Goal: Task Accomplishment & Management: Use online tool/utility

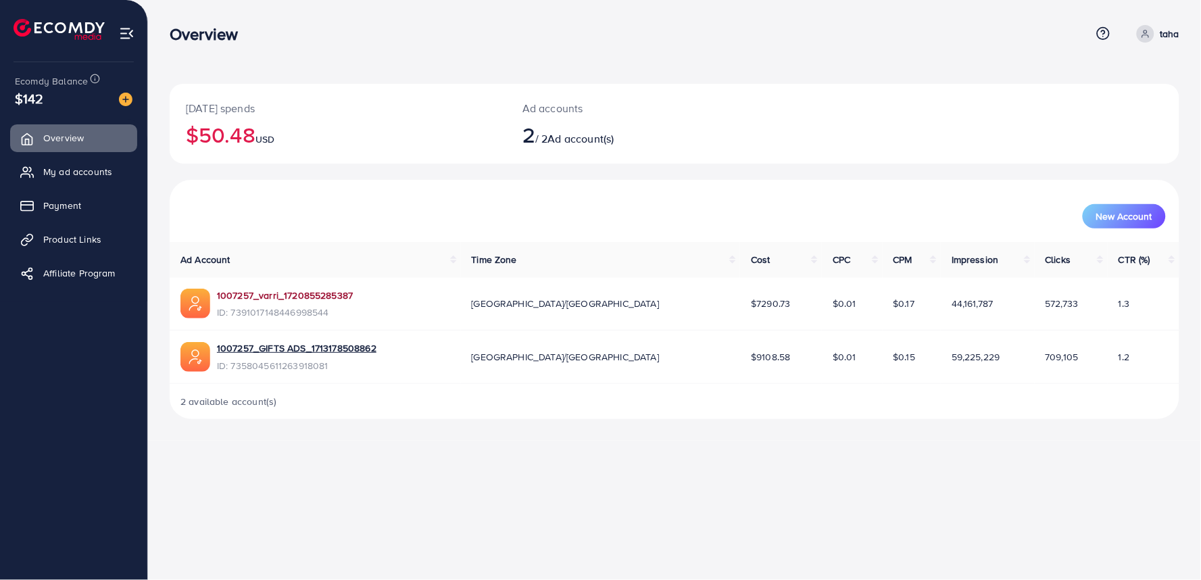
click at [245, 293] on link "1007257_varri_1720855285387" at bounding box center [285, 296] width 136 height 14
click at [45, 177] on link "My ad accounts" at bounding box center [73, 171] width 127 height 27
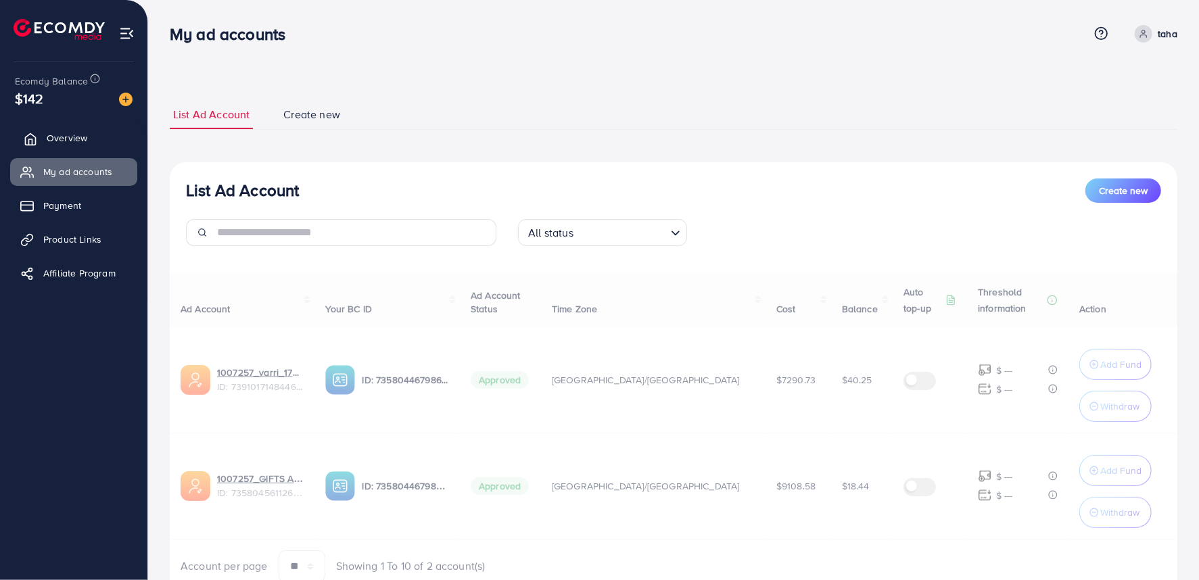
click at [95, 142] on link "Overview" at bounding box center [73, 137] width 127 height 27
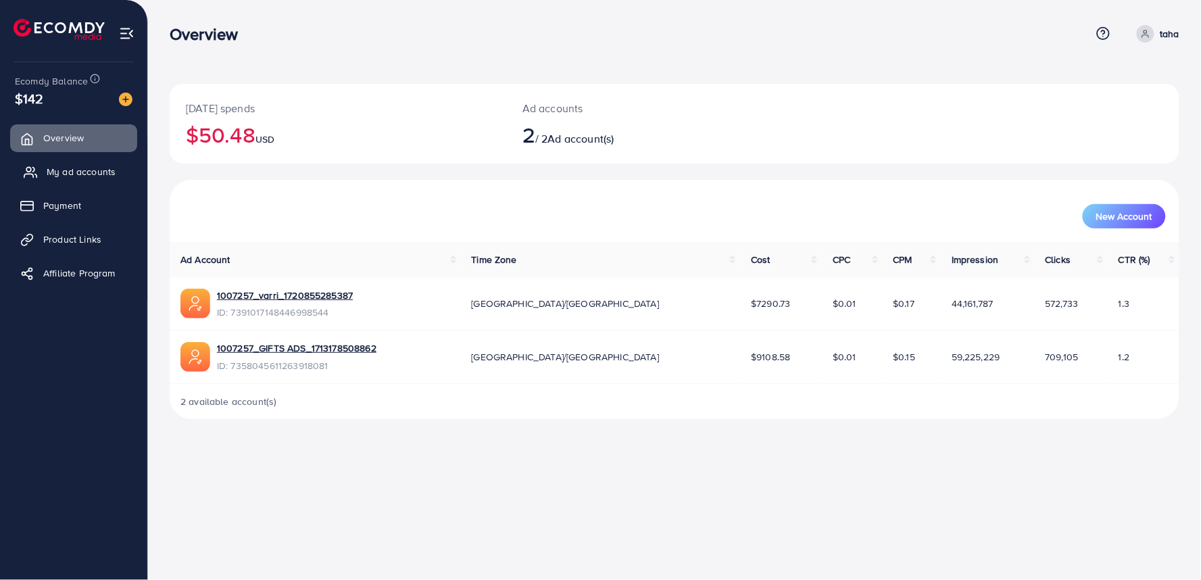
click at [97, 163] on link "My ad accounts" at bounding box center [73, 171] width 127 height 27
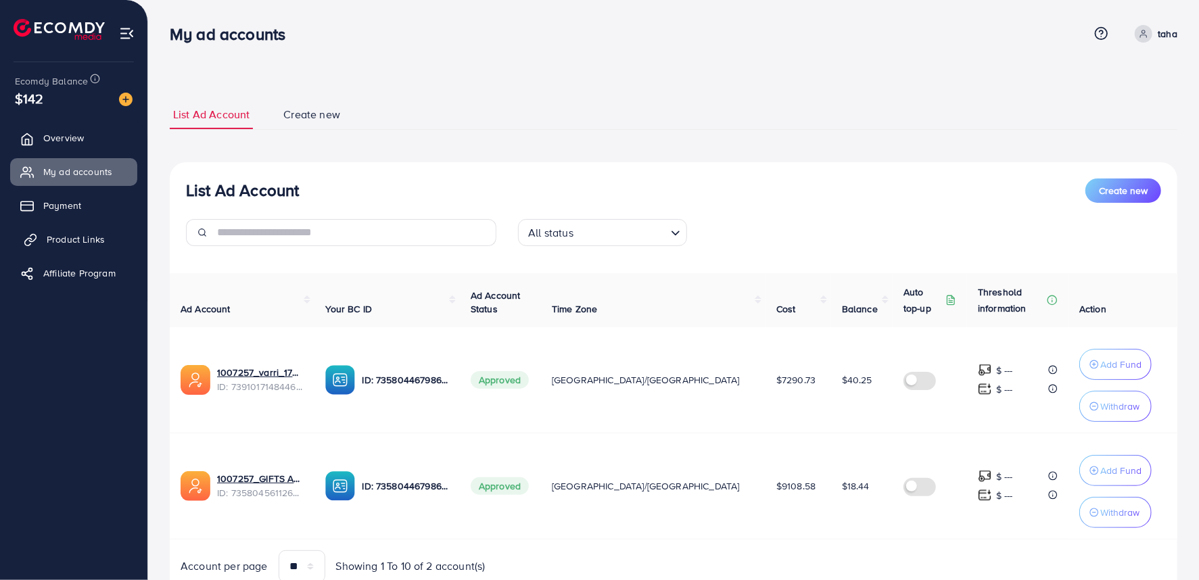
click at [101, 239] on span "Product Links" at bounding box center [76, 240] width 58 height 14
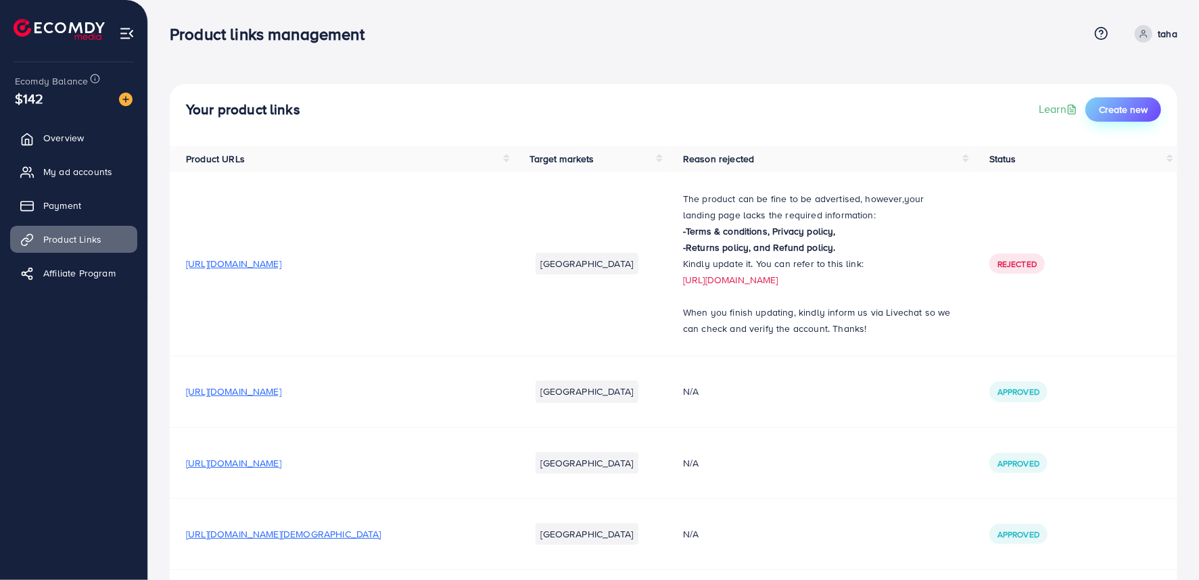
click at [1112, 112] on span "Create new" at bounding box center [1122, 110] width 49 height 14
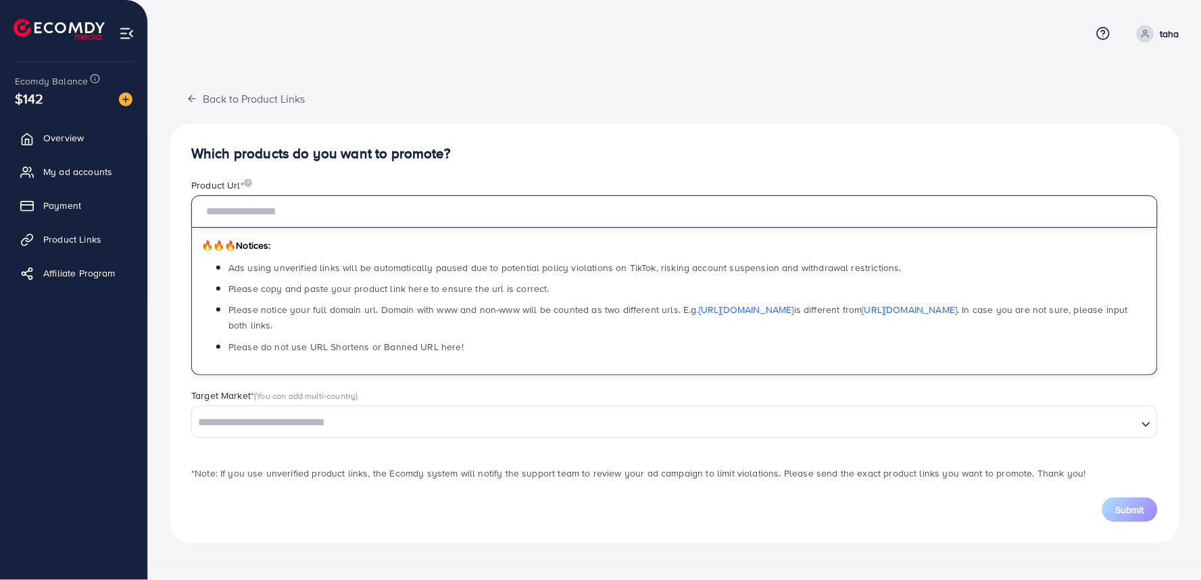
click at [569, 215] on input "text" at bounding box center [674, 211] width 967 height 32
paste input "**********"
type input "**********"
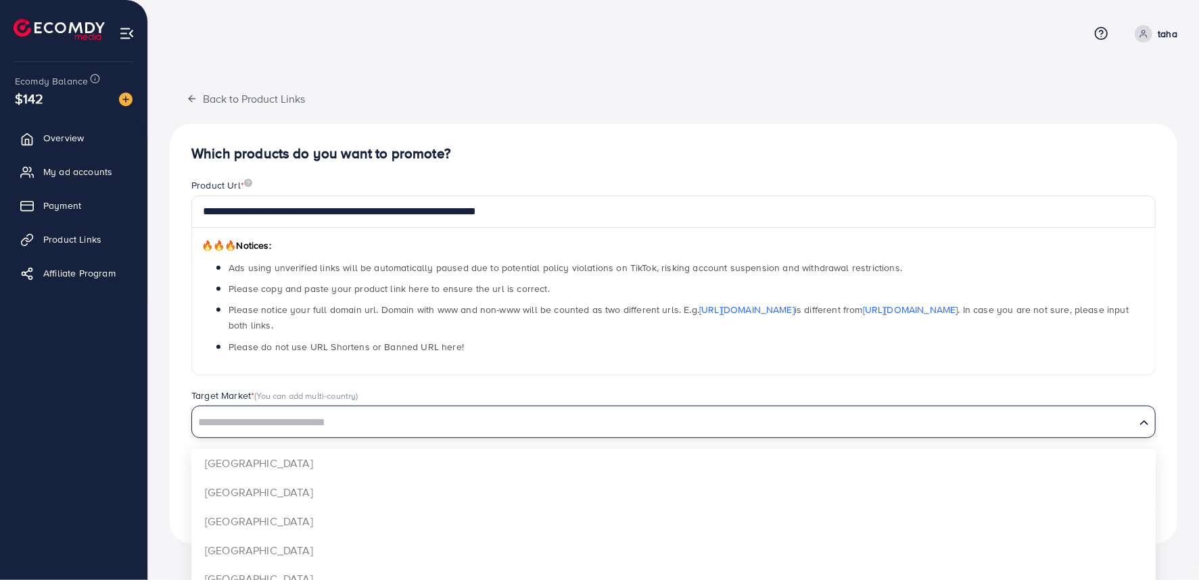
click at [576, 430] on input "Search for option" at bounding box center [663, 422] width 940 height 21
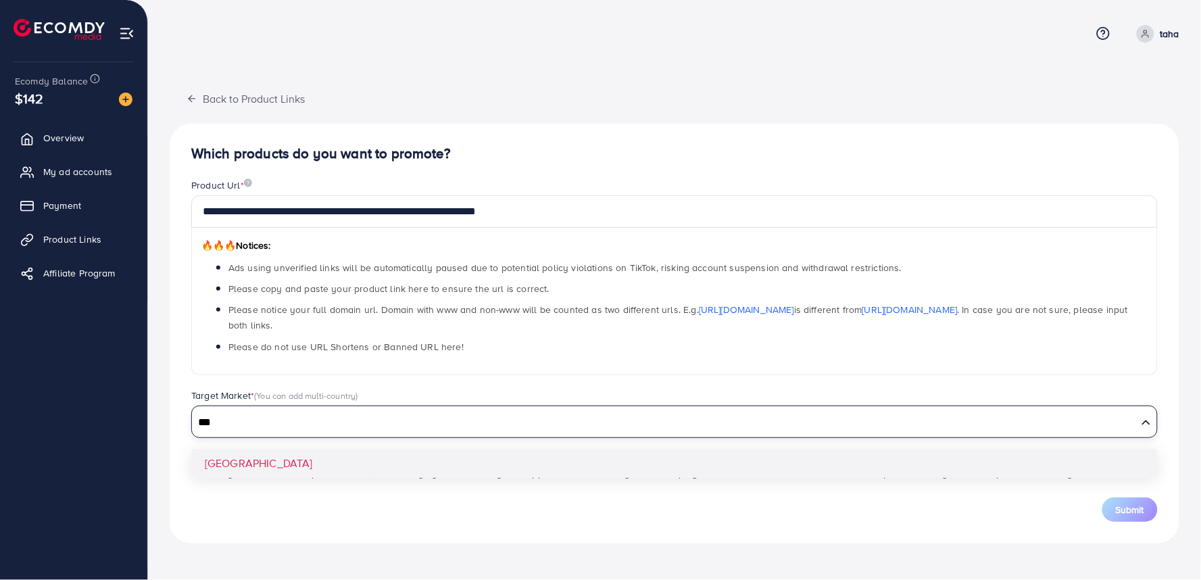
type input "***"
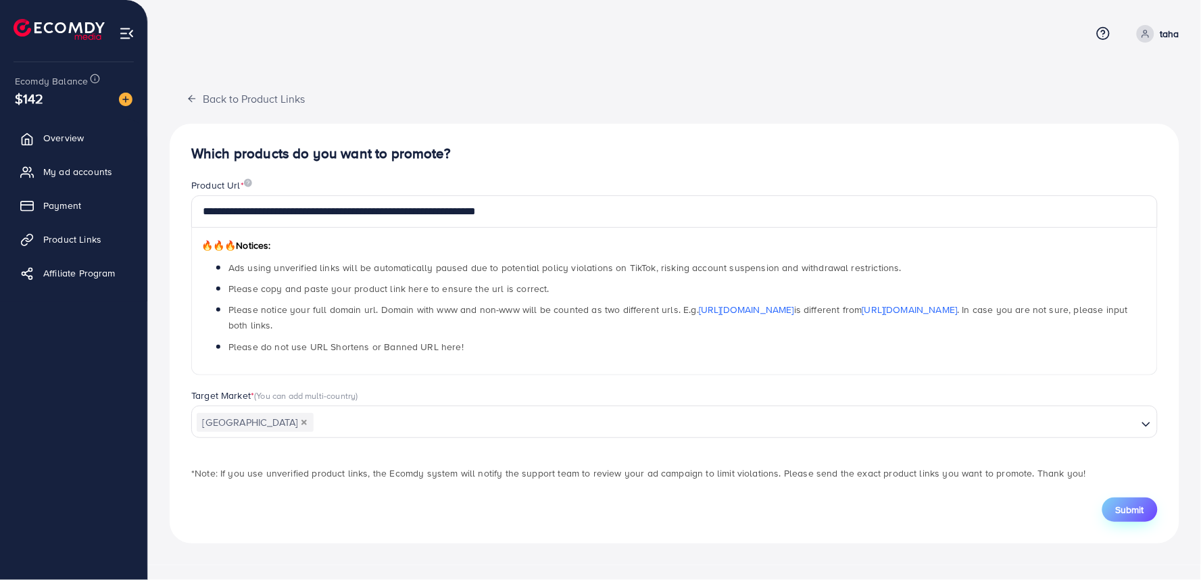
click at [1121, 512] on span "Submit" at bounding box center [1130, 510] width 28 height 14
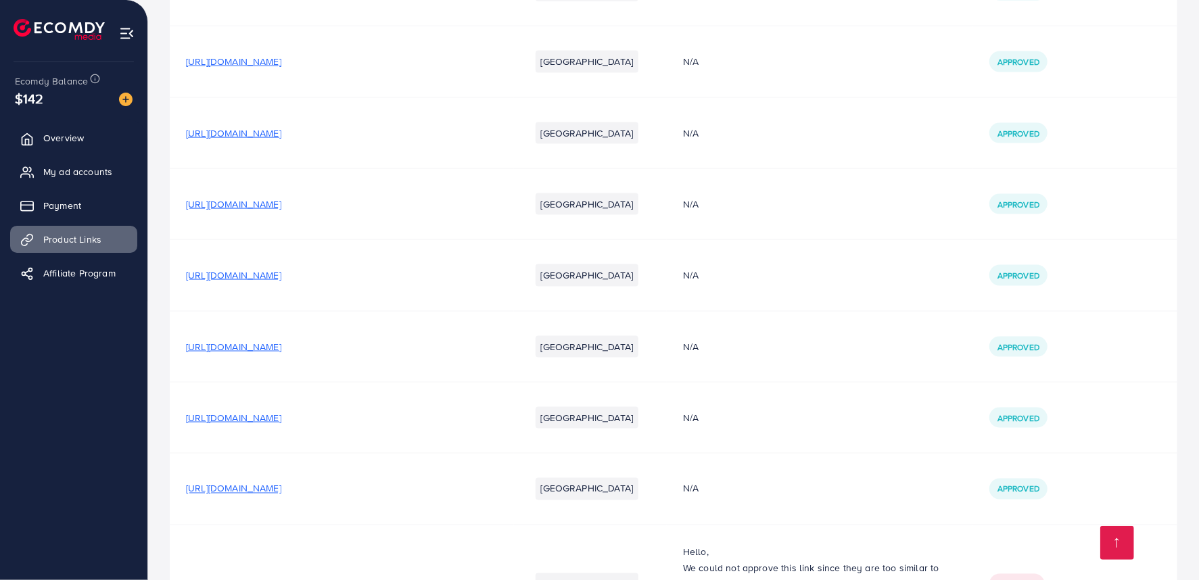
scroll to position [1338, 0]
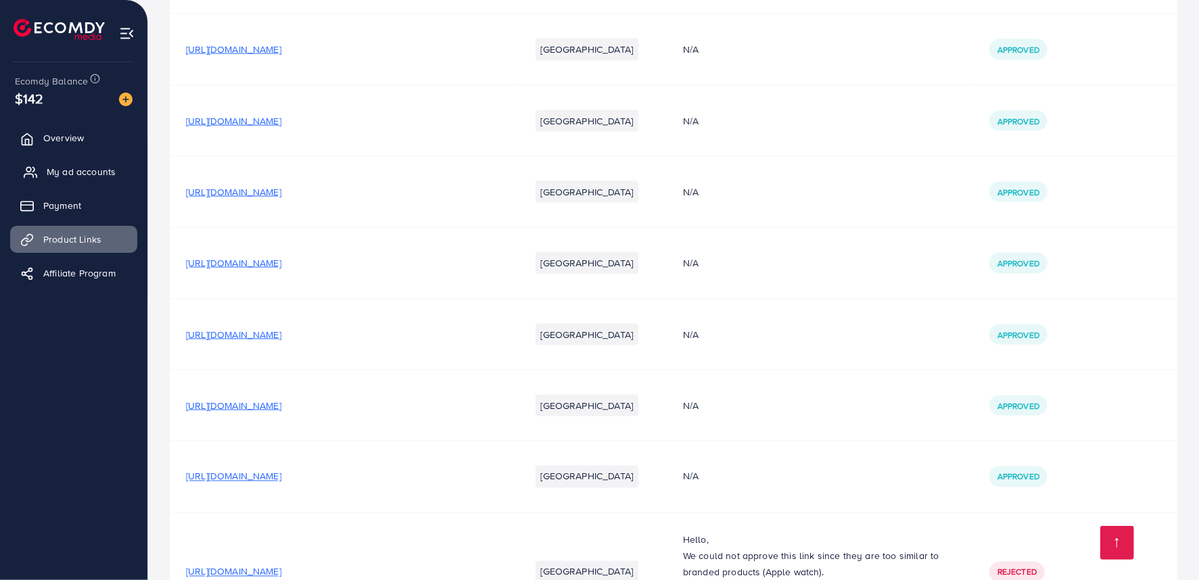
click at [76, 180] on link "My ad accounts" at bounding box center [73, 171] width 127 height 27
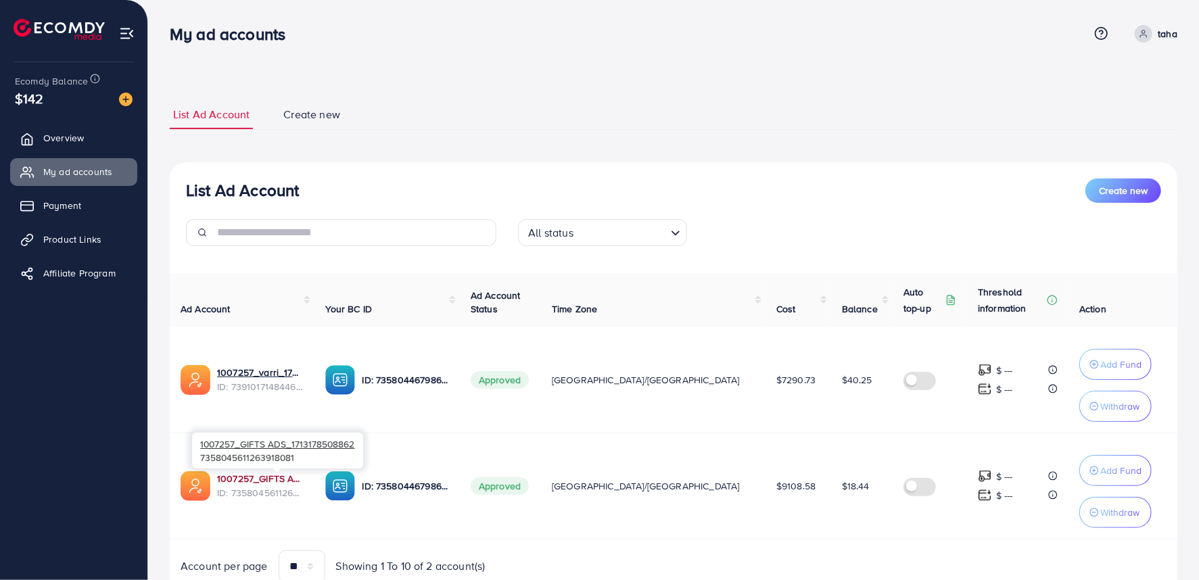
click at [292, 477] on link "1007257_GIFTS ADS_1713178508862" at bounding box center [260, 479] width 87 height 14
click at [89, 210] on link "Payment" at bounding box center [73, 205] width 127 height 27
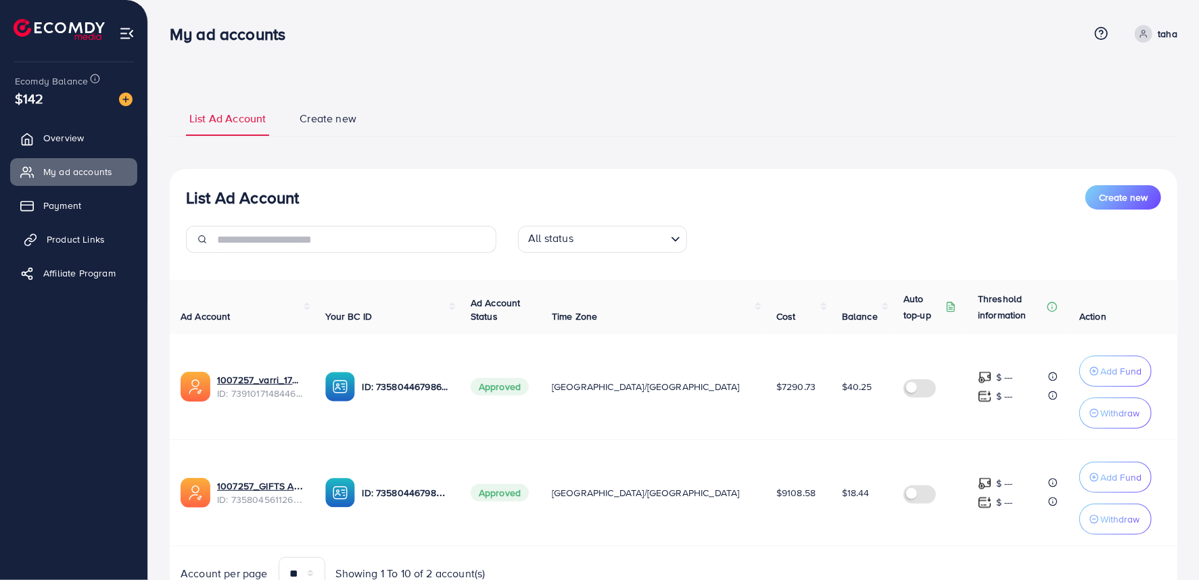
click at [96, 237] on span "Product Links" at bounding box center [76, 240] width 58 height 14
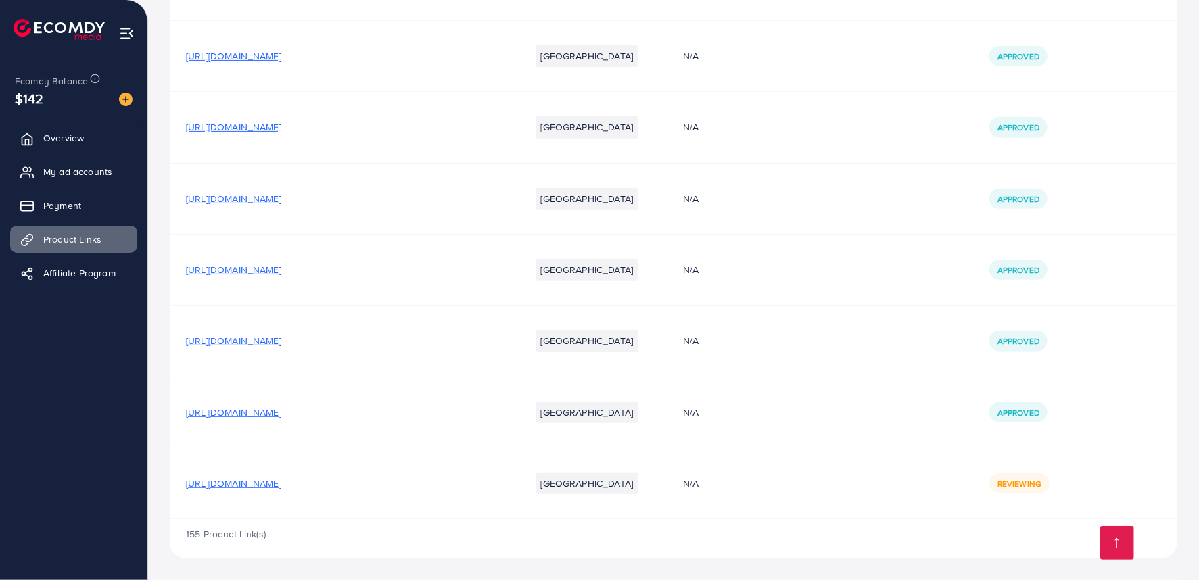
scroll to position [11188, 0]
drag, startPoint x: 212, startPoint y: 493, endPoint x: 293, endPoint y: 491, distance: 81.2
click at [293, 491] on td "[URL][DOMAIN_NAME]" at bounding box center [342, 483] width 344 height 71
copy span "/lishees.myshopify"
click at [74, 176] on span "My ad accounts" at bounding box center [81, 172] width 69 height 14
